Goal: Task Accomplishment & Management: Complete application form

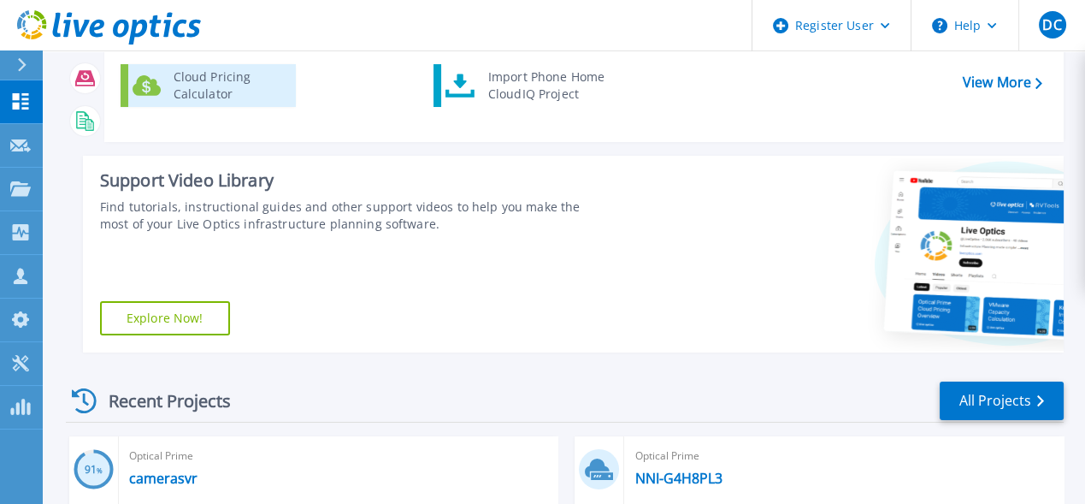
scroll to position [85, 0]
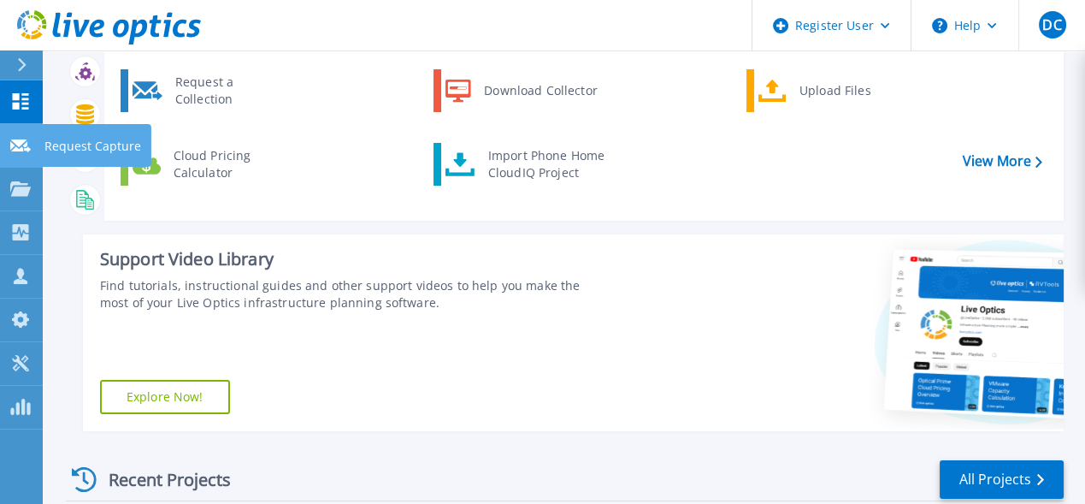
click at [29, 139] on icon at bounding box center [20, 145] width 21 height 13
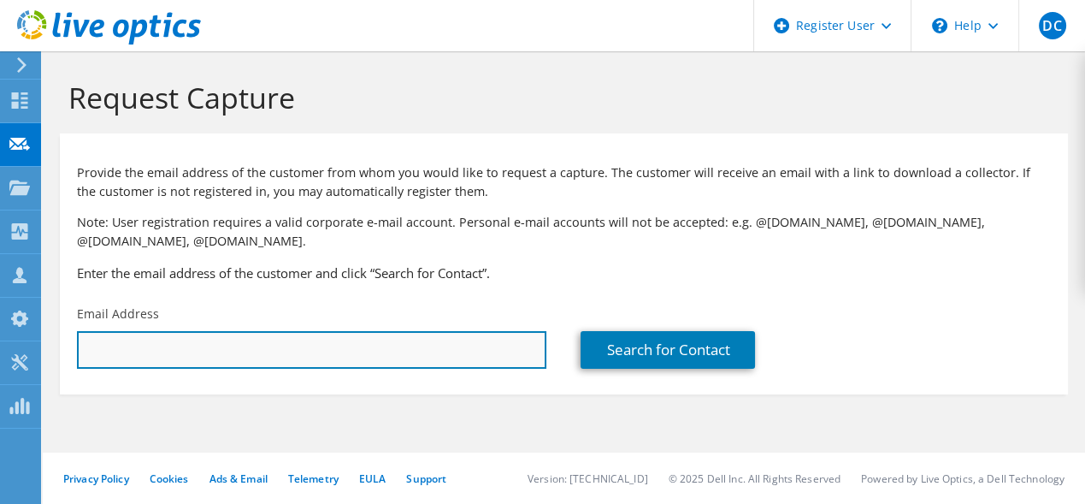
click at [438, 355] on input "text" at bounding box center [311, 350] width 469 height 38
paste input "jpenn@thermtrol.com"
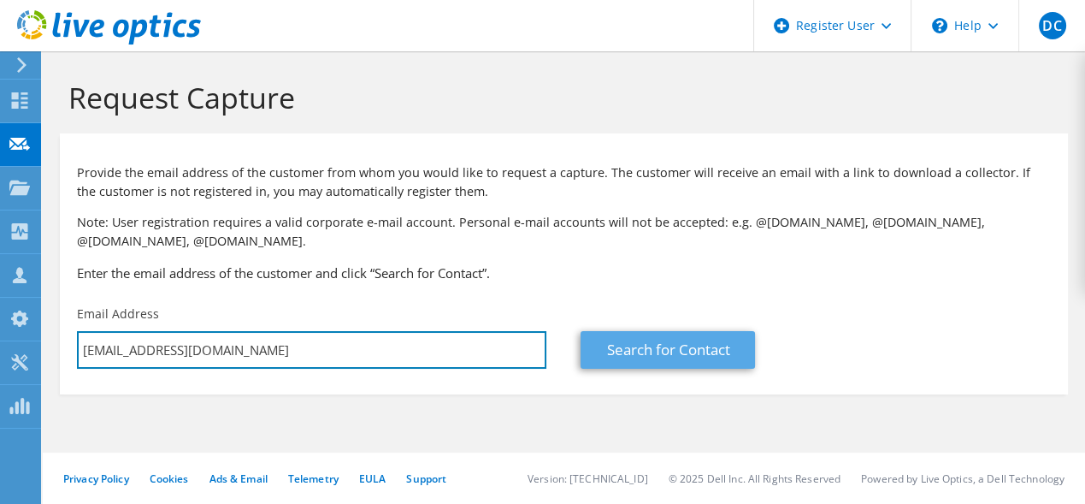
type input "jpenn@thermtrol.com"
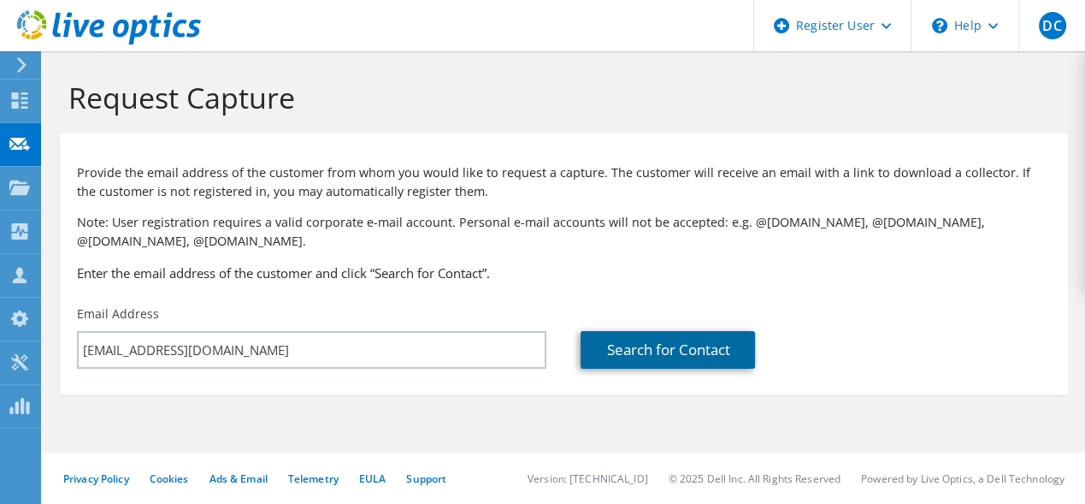
click at [664, 360] on link "Search for Contact" at bounding box center [668, 350] width 174 height 38
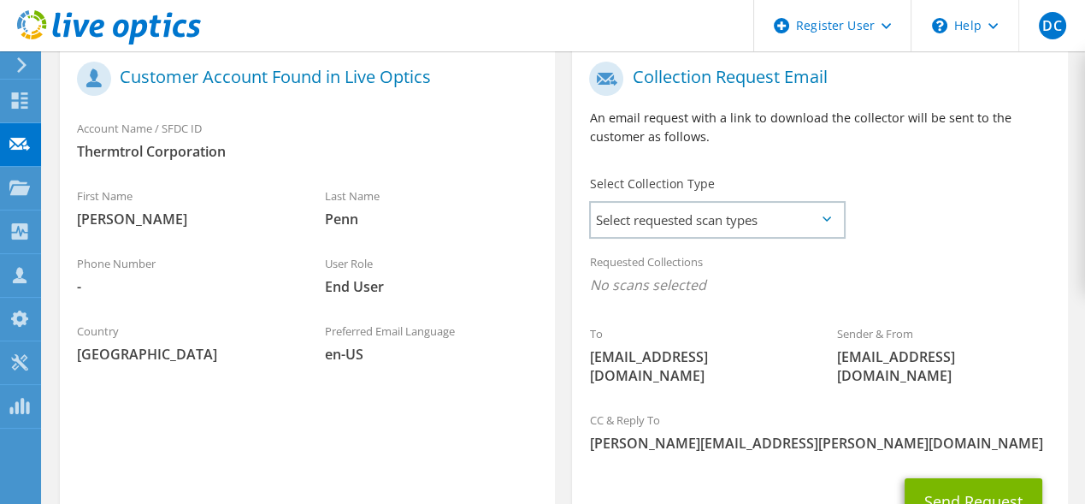
scroll to position [427, 0]
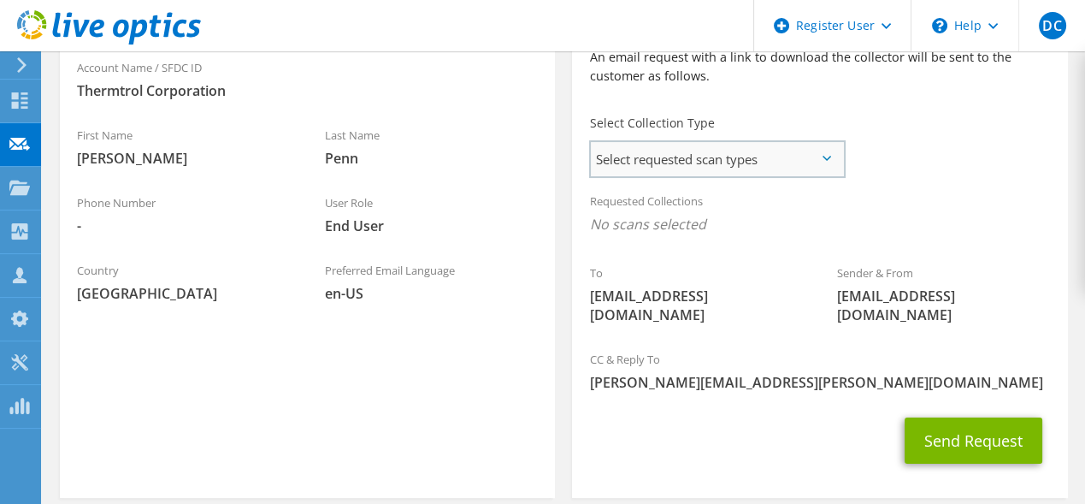
click at [643, 162] on span "Select requested scan types" at bounding box center [717, 159] width 252 height 34
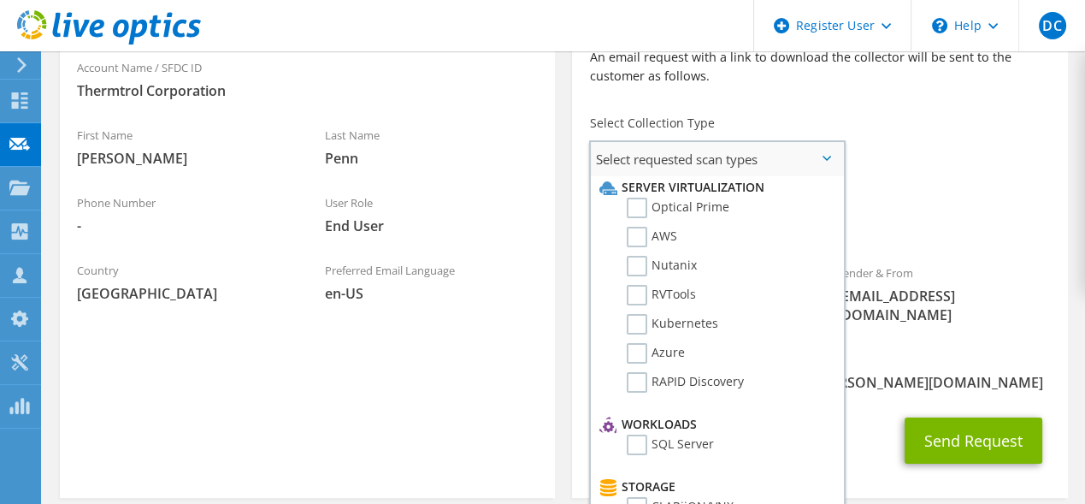
scroll to position [0, 0]
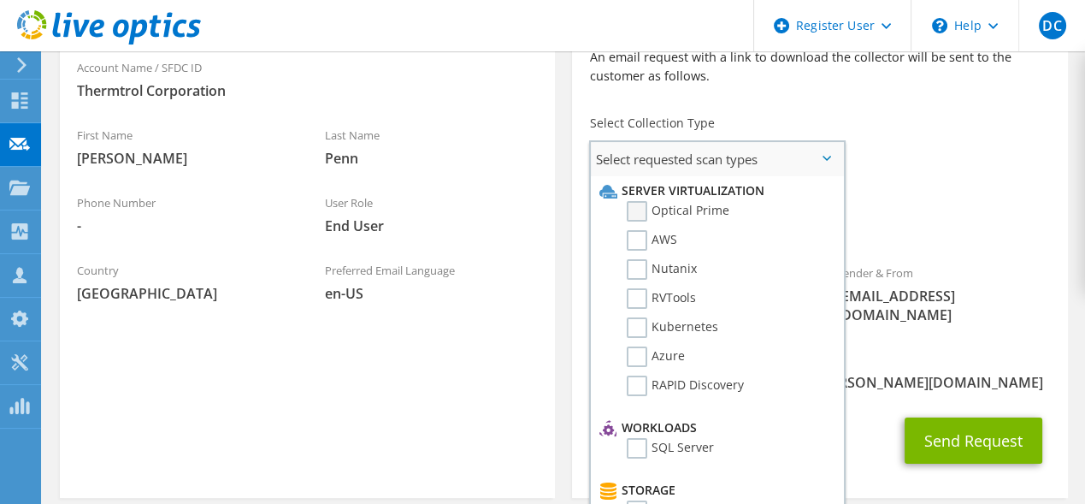
click at [675, 217] on label "Optical Prime" at bounding box center [678, 211] width 103 height 21
click at [0, 0] on input "Optical Prime" at bounding box center [0, 0] width 0 height 0
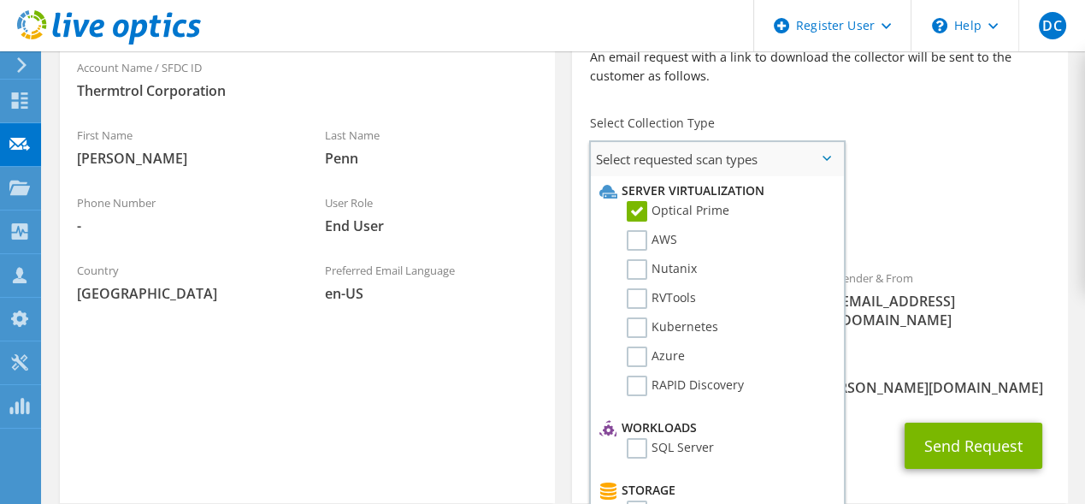
click at [808, 161] on span "Select requested scan types" at bounding box center [717, 159] width 252 height 34
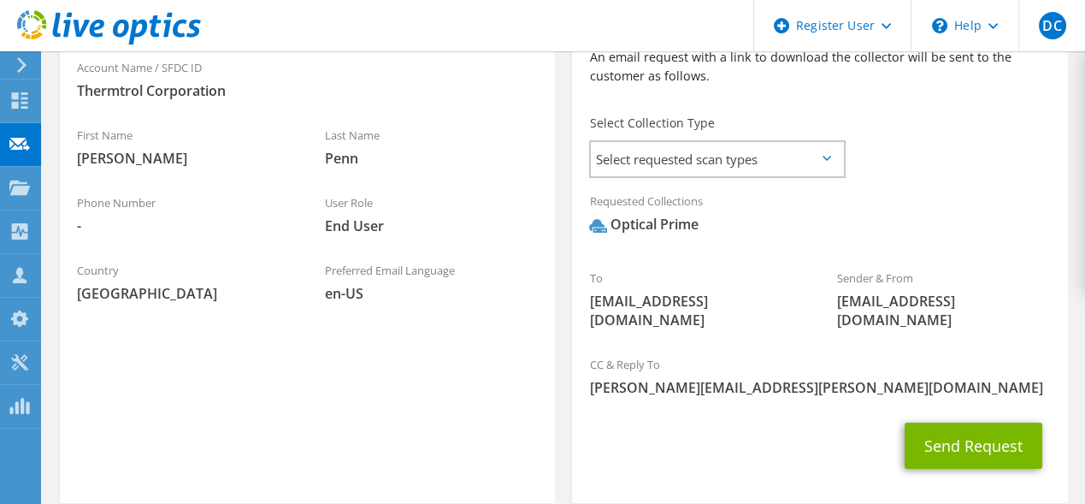
click at [935, 258] on div "Requested Collections No scans selected Optical Prime" at bounding box center [819, 221] width 495 height 77
click at [785, 146] on span "Select requested scan types" at bounding box center [717, 159] width 252 height 34
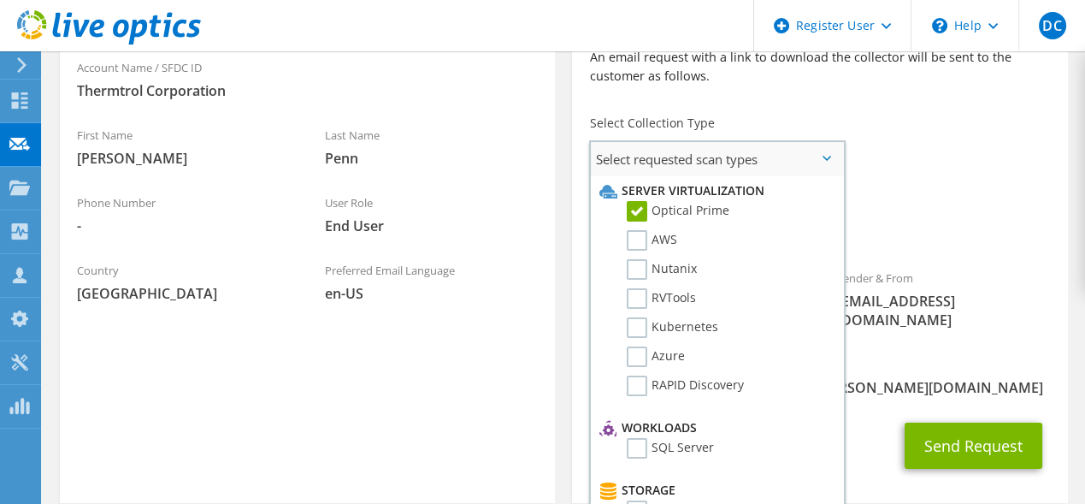
click at [784, 165] on span "Select requested scan types" at bounding box center [717, 159] width 252 height 34
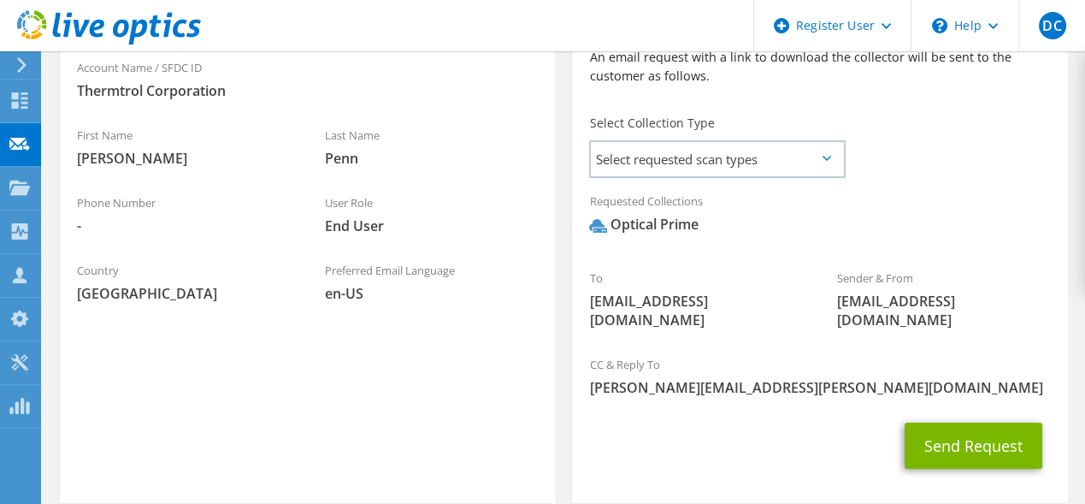
click at [928, 276] on div "Sender & From liveoptics@liveoptics.com" at bounding box center [944, 299] width 248 height 78
click at [973, 434] on button "Send Request" at bounding box center [974, 445] width 138 height 46
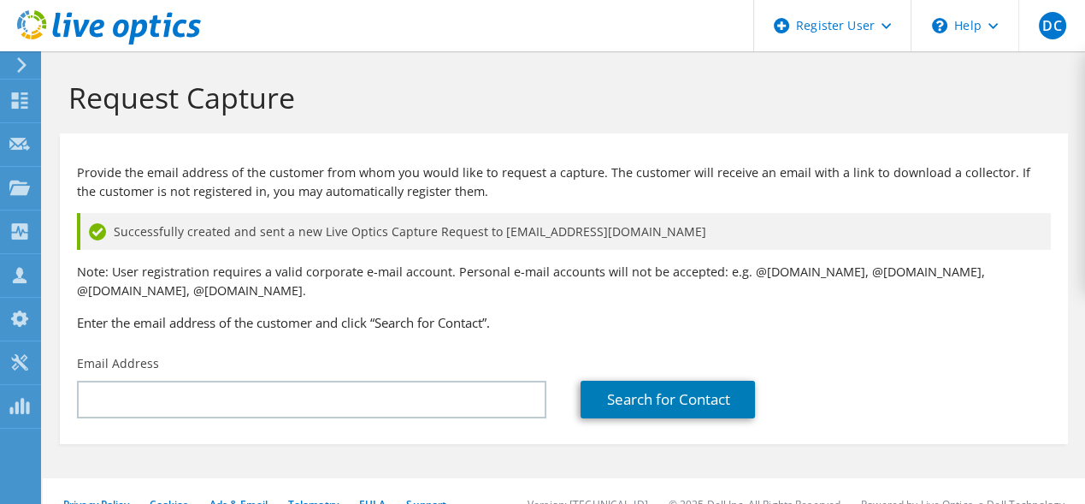
click at [480, 282] on p "Note: User registration requires a valid corporate e-mail account. Personal e-m…" at bounding box center [564, 281] width 974 height 38
